Goal: Transaction & Acquisition: Purchase product/service

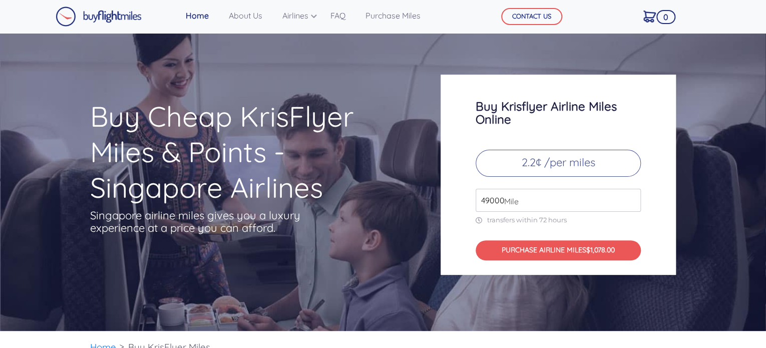
click at [563, 201] on input "49000" at bounding box center [558, 200] width 165 height 23
drag, startPoint x: 543, startPoint y: 200, endPoint x: 456, endPoint y: 204, distance: 87.3
click at [456, 204] on div "Buy Krisflyer Airline Miles Online 2.2¢ /per miles 49000 Mile transfers within …" at bounding box center [558, 175] width 235 height 200
type input "14000"
click at [647, 220] on div "Buy Krisflyer Airline Miles Online 2.2¢ /per miles 14000 Mile transfers within …" at bounding box center [558, 175] width 235 height 200
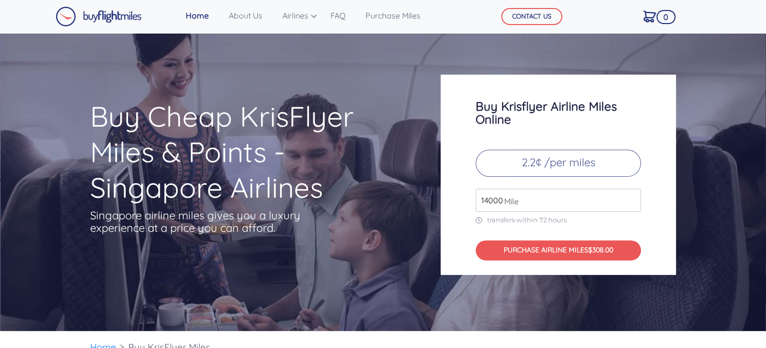
click at [503, 198] on span "Mile" at bounding box center [509, 201] width 20 height 12
click at [500, 199] on span "Mile" at bounding box center [509, 201] width 20 height 12
click at [505, 201] on span "Mile" at bounding box center [509, 201] width 20 height 12
click at [501, 198] on span "Mile" at bounding box center [509, 201] width 20 height 12
drag, startPoint x: 518, startPoint y: 201, endPoint x: 457, endPoint y: 199, distance: 61.1
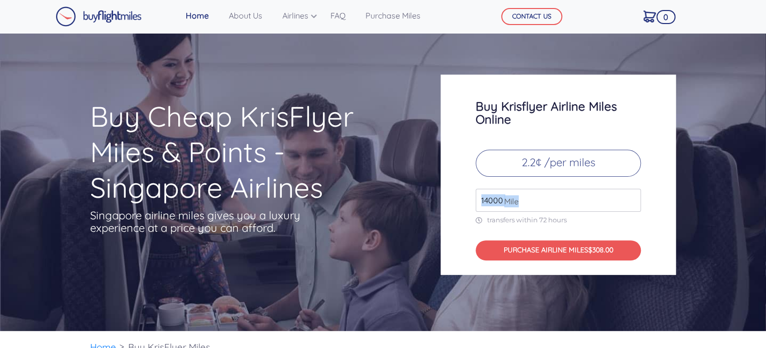
click at [457, 199] on div "Buy Krisflyer Airline Miles Online 2.2¢ /per miles 14000 Mile transfers within …" at bounding box center [558, 175] width 235 height 200
click at [510, 203] on span "Mile" at bounding box center [509, 201] width 20 height 12
click at [505, 199] on span "Mile" at bounding box center [509, 201] width 20 height 12
click at [573, 200] on input "49000" at bounding box center [558, 200] width 165 height 23
type input "4"
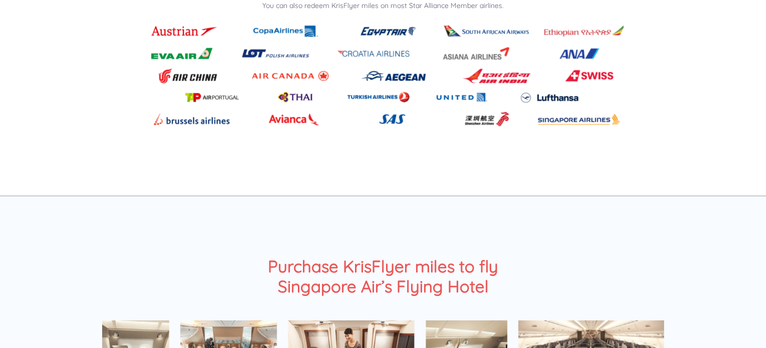
scroll to position [1152, 0]
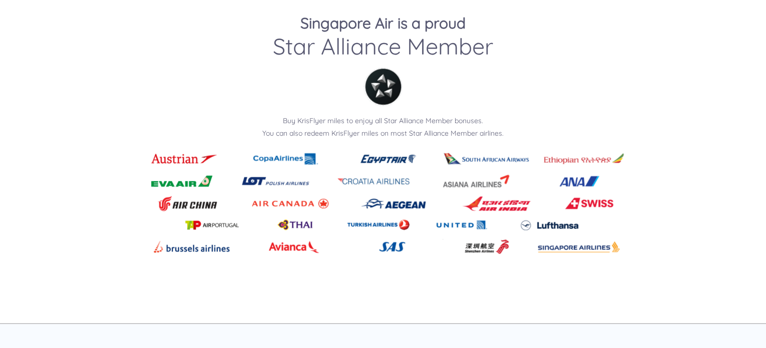
type input "100000"
